Goal: Task Accomplishment & Management: Manage account settings

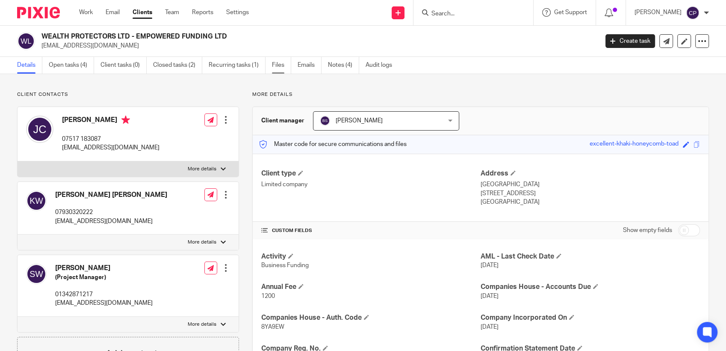
click at [281, 66] on link "Files" at bounding box center [281, 65] width 19 height 17
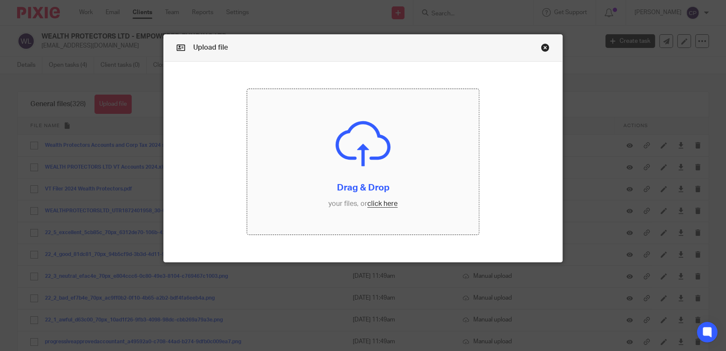
click at [373, 204] on input "file" at bounding box center [363, 161] width 232 height 145
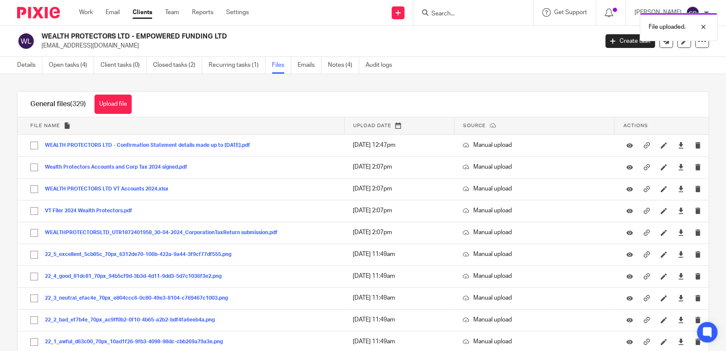
click at [448, 10] on div "File uploaded." at bounding box center [540, 25] width 355 height 33
click at [442, 14] on div "File uploaded." at bounding box center [540, 25] width 355 height 33
click at [441, 12] on div "File uploaded." at bounding box center [540, 25] width 355 height 33
click at [440, 12] on div "File uploaded." at bounding box center [540, 25] width 355 height 33
click at [444, 12] on input "Search" at bounding box center [469, 14] width 77 height 8
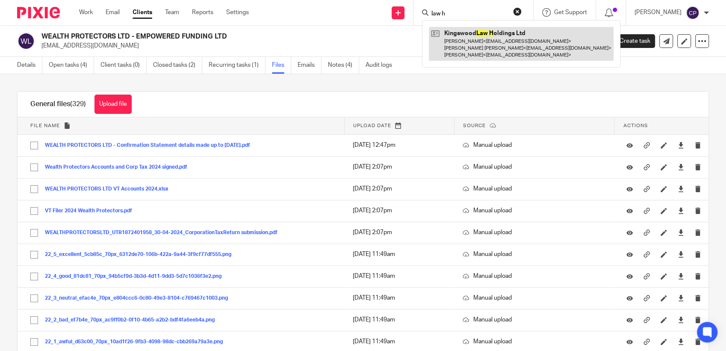
type input "law h"
click at [448, 37] on link at bounding box center [521, 44] width 185 height 34
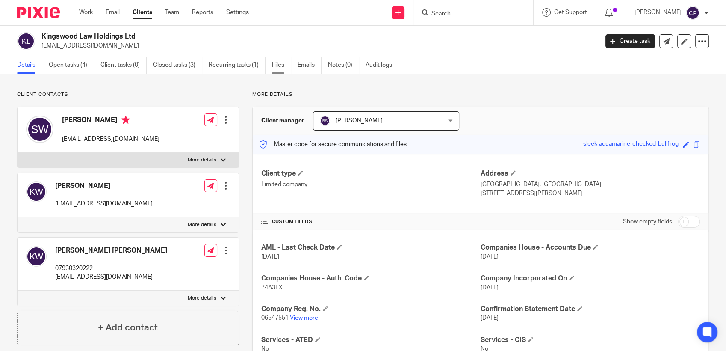
click at [278, 66] on link "Files" at bounding box center [281, 65] width 19 height 17
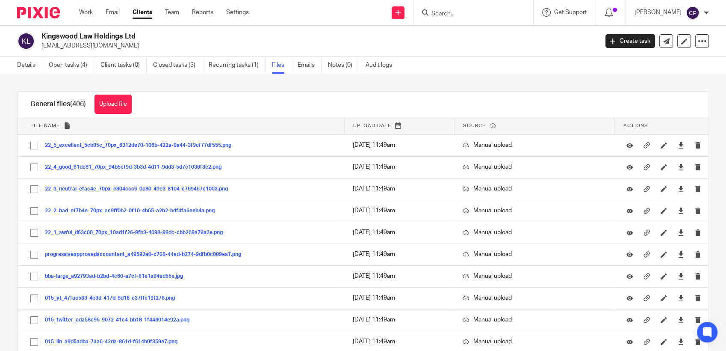
click at [116, 100] on button "Upload file" at bounding box center [113, 104] width 37 height 19
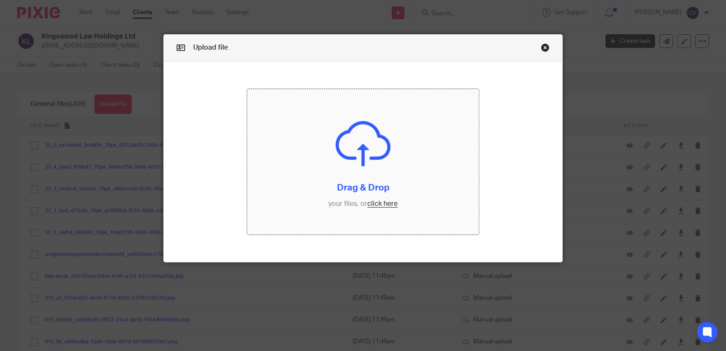
click at [374, 202] on input "file" at bounding box center [363, 161] width 232 height 145
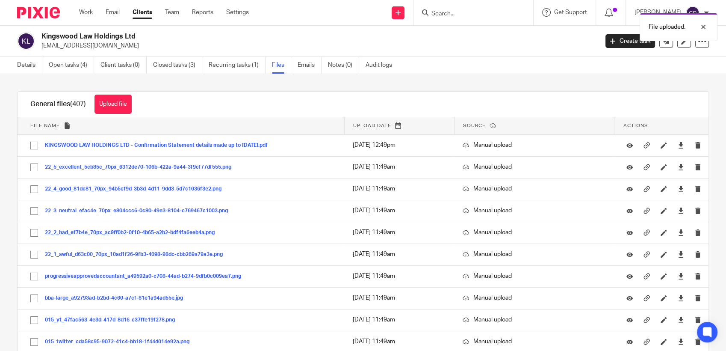
click at [447, 12] on div "File uploaded." at bounding box center [540, 25] width 355 height 33
click at [444, 18] on input "Search" at bounding box center [469, 14] width 77 height 8
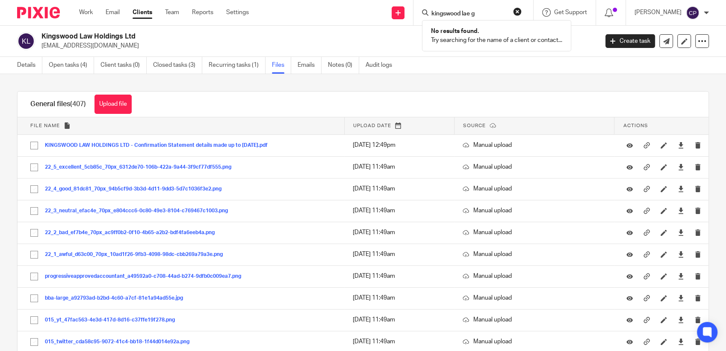
drag, startPoint x: 474, startPoint y: 10, endPoint x: 472, endPoint y: 15, distance: 5.0
click at [472, 15] on input "kingswood lae g" at bounding box center [469, 14] width 77 height 8
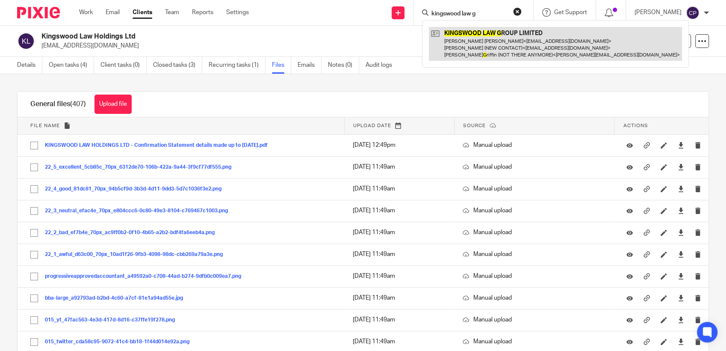
type input "kingswood law g"
click at [476, 44] on link at bounding box center [555, 44] width 253 height 34
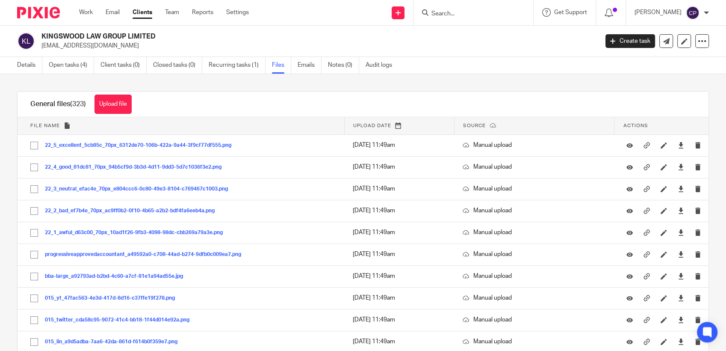
click at [122, 101] on button "Upload file" at bounding box center [113, 104] width 37 height 19
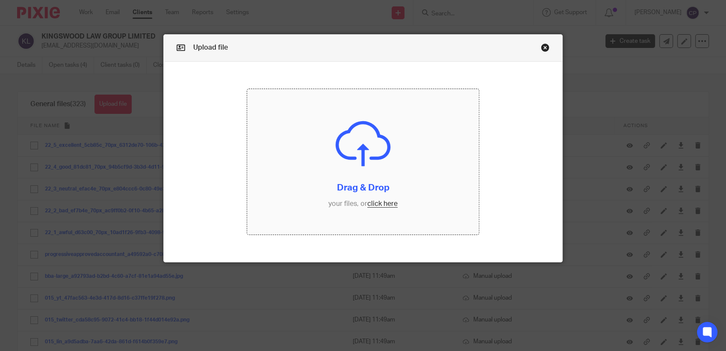
click at [376, 204] on input "file" at bounding box center [363, 161] width 232 height 145
click at [380, 207] on input "file" at bounding box center [363, 161] width 232 height 145
